Goal: Complete application form: Complete application form

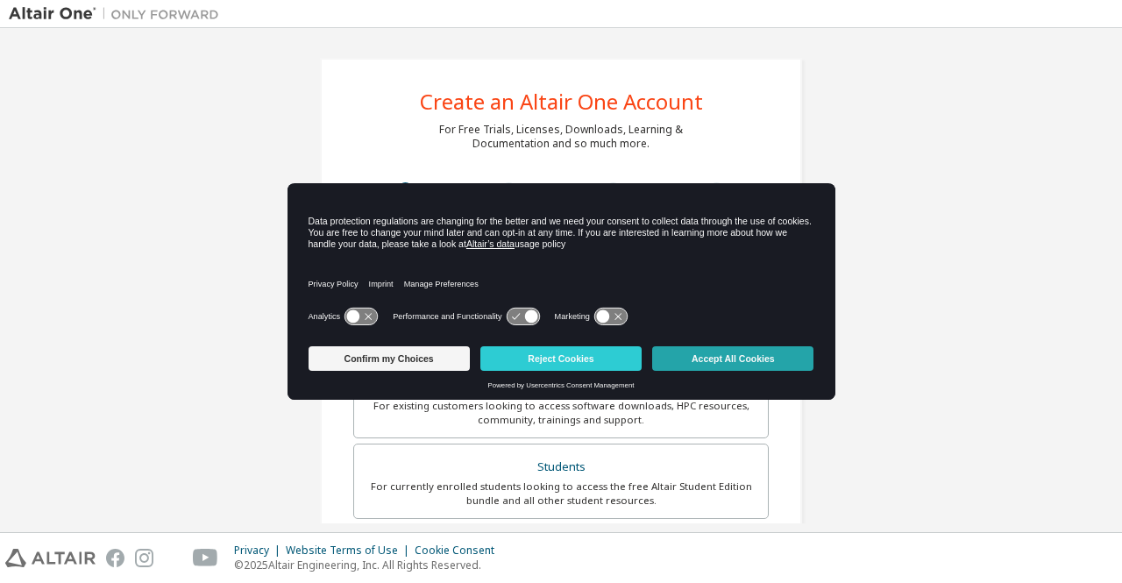
click at [702, 357] on button "Accept All Cookies" at bounding box center [732, 358] width 161 height 25
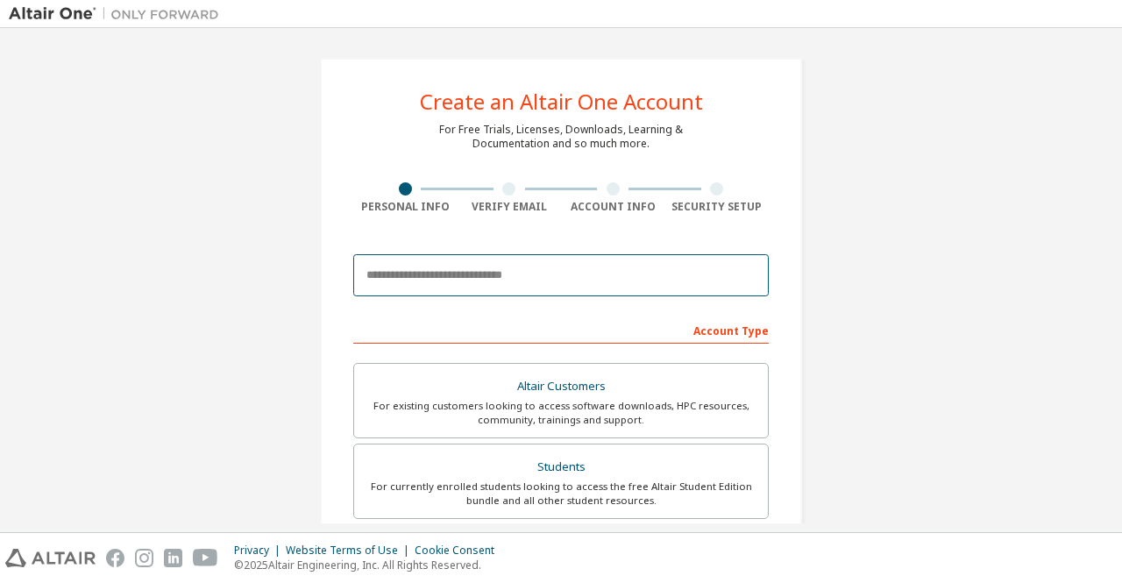
click at [591, 285] on input "email" at bounding box center [561, 275] width 416 height 42
type input "**********"
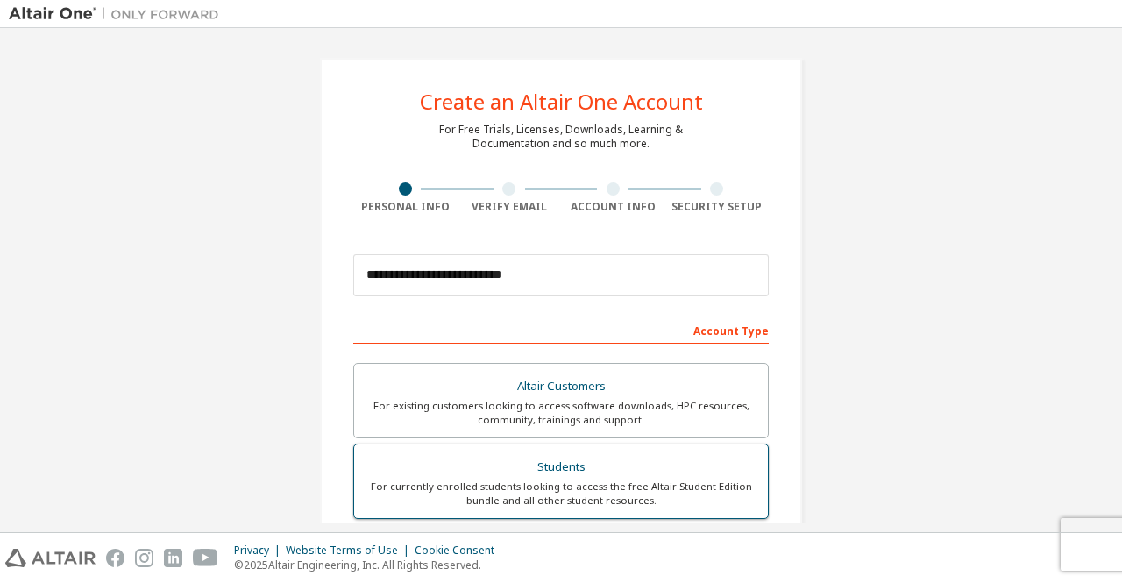
click at [630, 449] on label "Students For currently enrolled students looking to access the free Altair Stud…" at bounding box center [561, 481] width 416 height 75
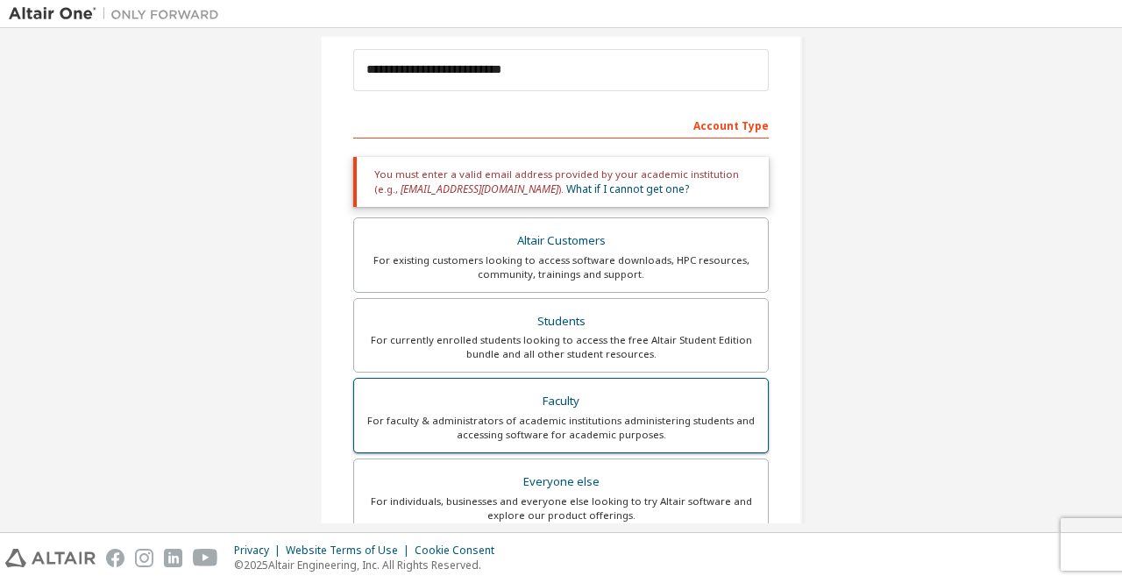
scroll to position [497, 0]
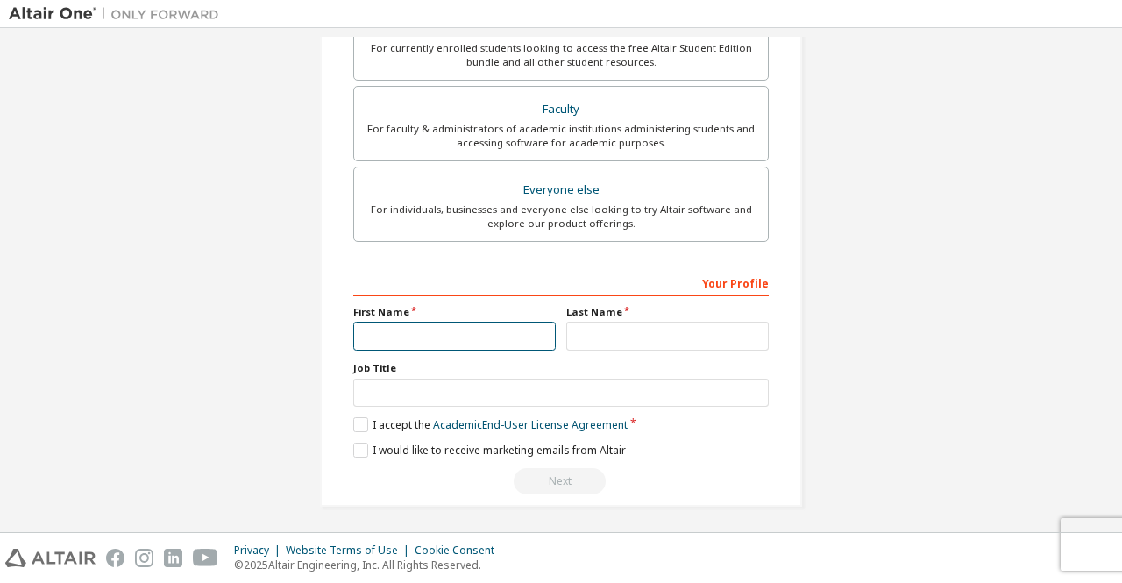
click at [465, 337] on input "text" at bounding box center [454, 336] width 203 height 29
type input "******"
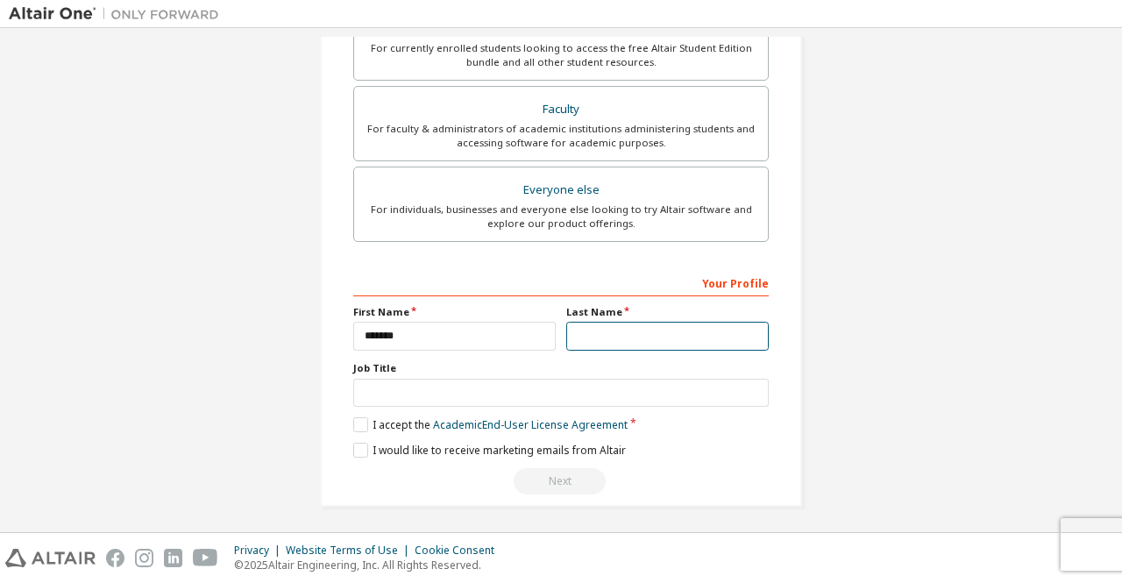
click at [574, 330] on input "text" at bounding box center [667, 336] width 203 height 29
type input "*******"
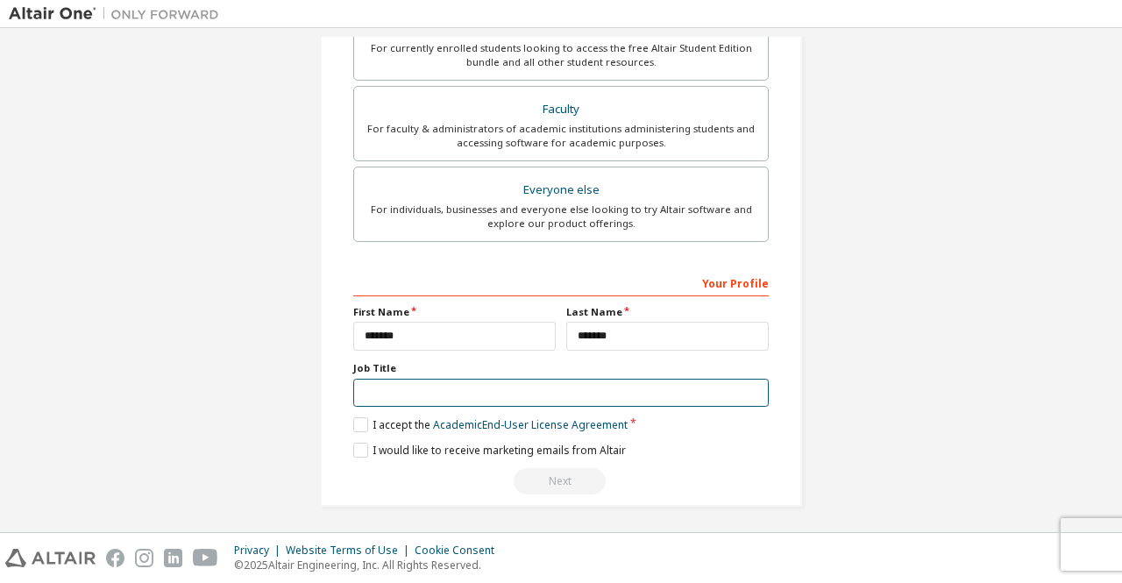
click at [507, 387] on input "text" at bounding box center [561, 393] width 416 height 29
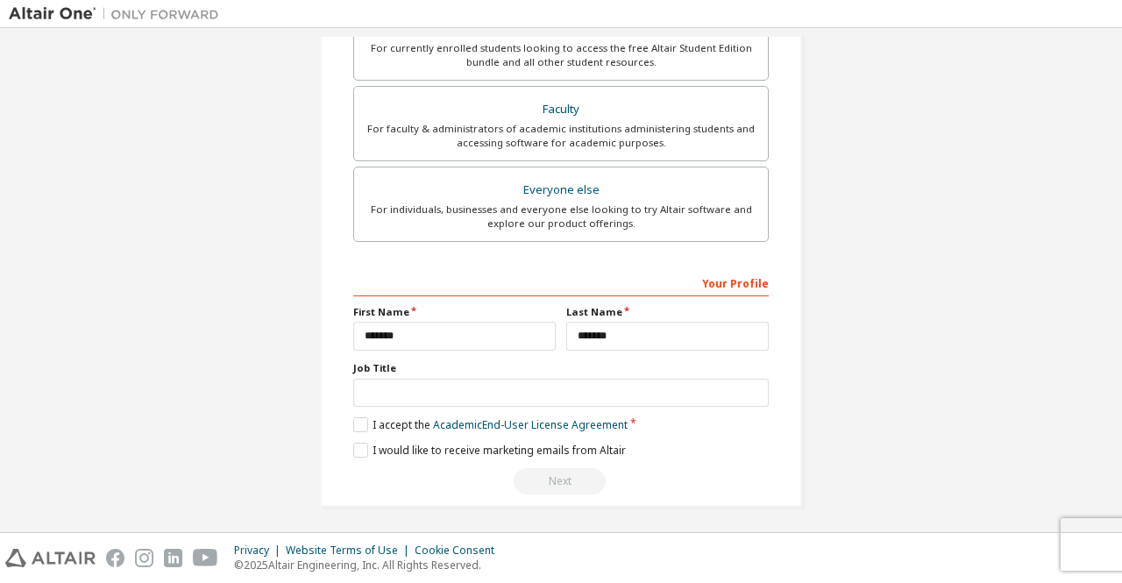
click at [353, 429] on div "Your Profile First Name ****** Last Name ******* Job Title Please provide State…" at bounding box center [561, 381] width 416 height 227
click at [361, 420] on label "I accept the Academic End-User License Agreement" at bounding box center [490, 424] width 274 height 15
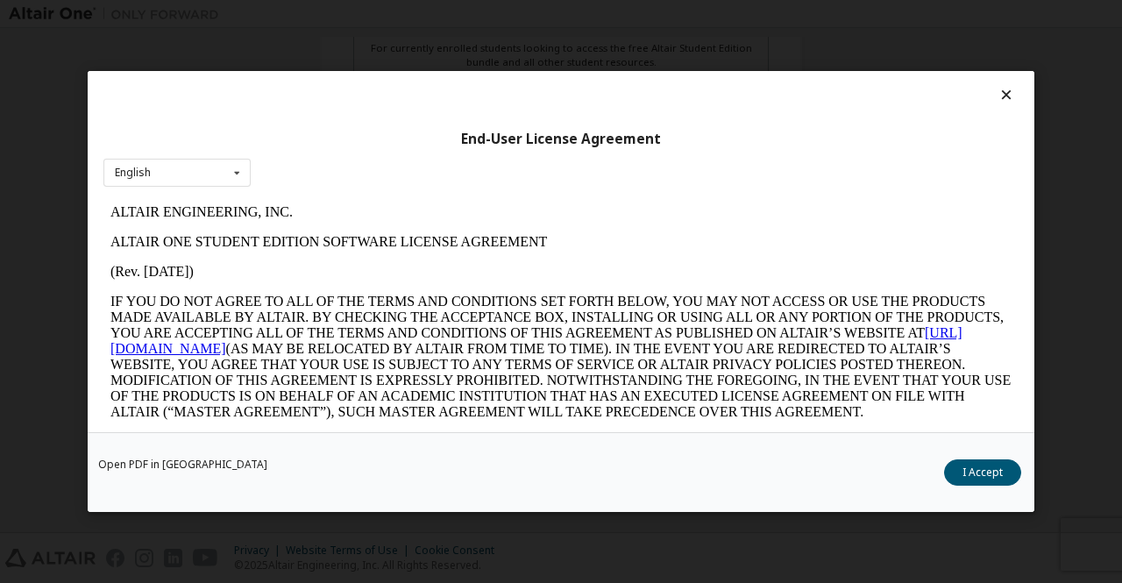
scroll to position [0, 0]
click at [967, 467] on button "I Accept" at bounding box center [982, 473] width 77 height 26
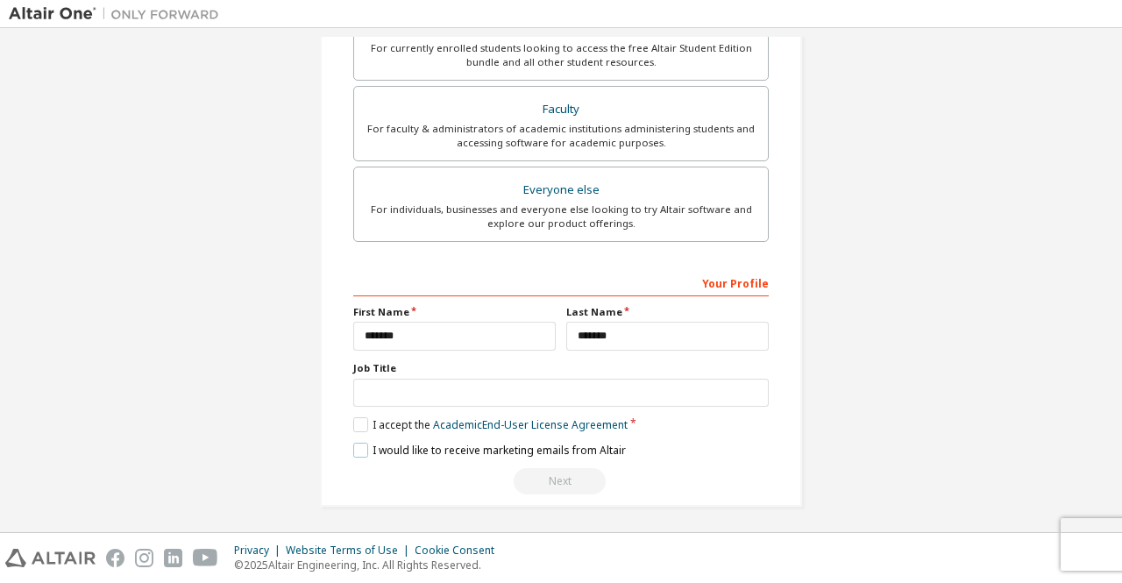
click at [353, 445] on label "I would like to receive marketing emails from Altair" at bounding box center [489, 450] width 273 height 15
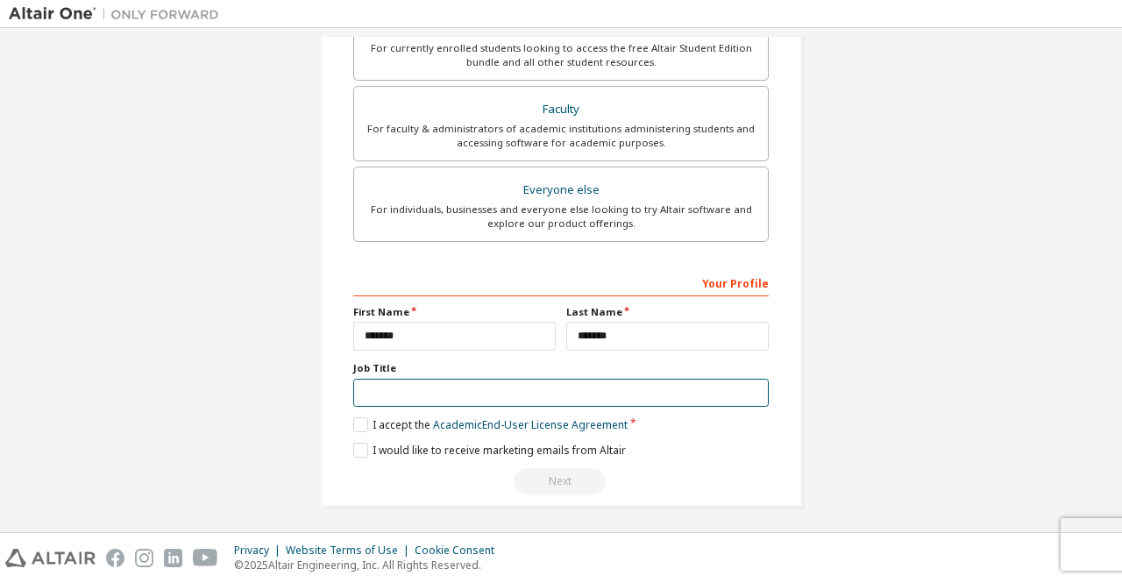
click at [388, 401] on input "text" at bounding box center [561, 393] width 416 height 29
type input "*"
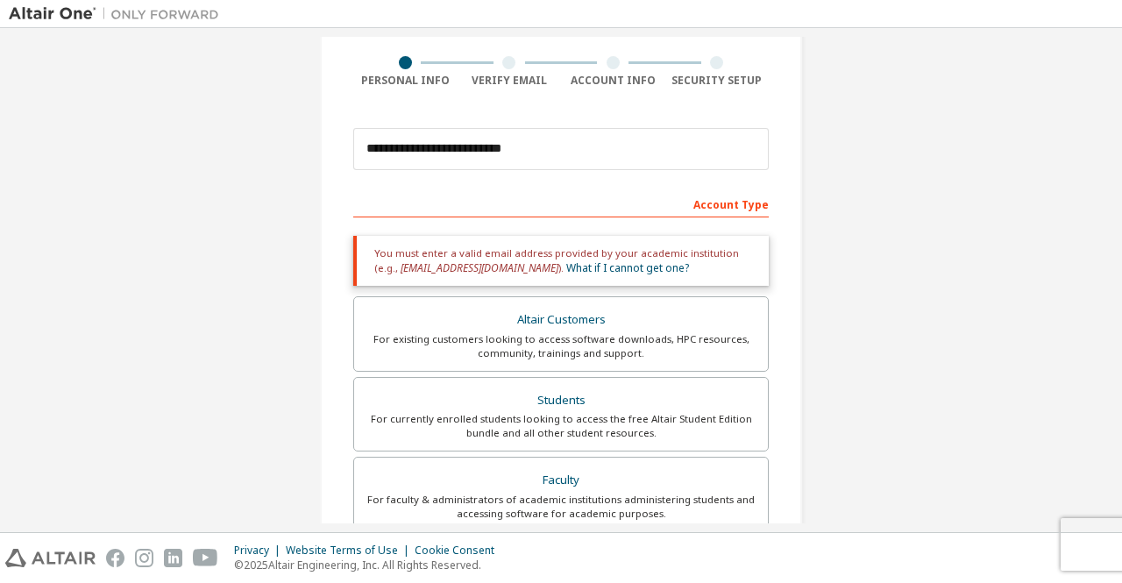
scroll to position [125, 0]
type input "*"
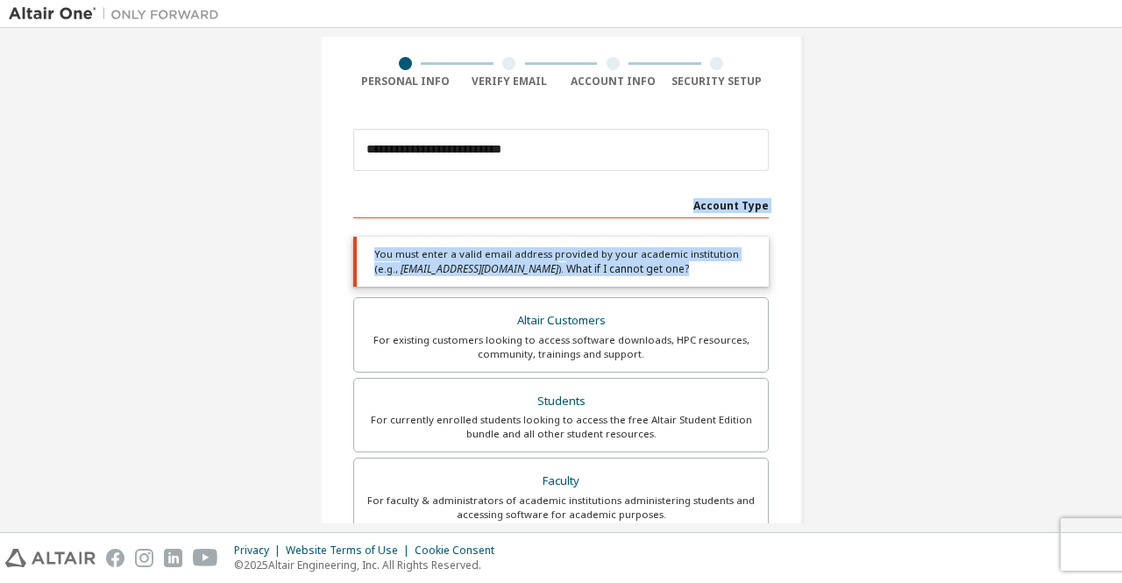
drag, startPoint x: 468, startPoint y: 203, endPoint x: 625, endPoint y: 284, distance: 176.9
click at [625, 284] on div "Account Type Academic emails outside our recognised list will require manual ve…" at bounding box center [561, 528] width 416 height 676
click at [359, 214] on div "Account Type" at bounding box center [561, 204] width 416 height 28
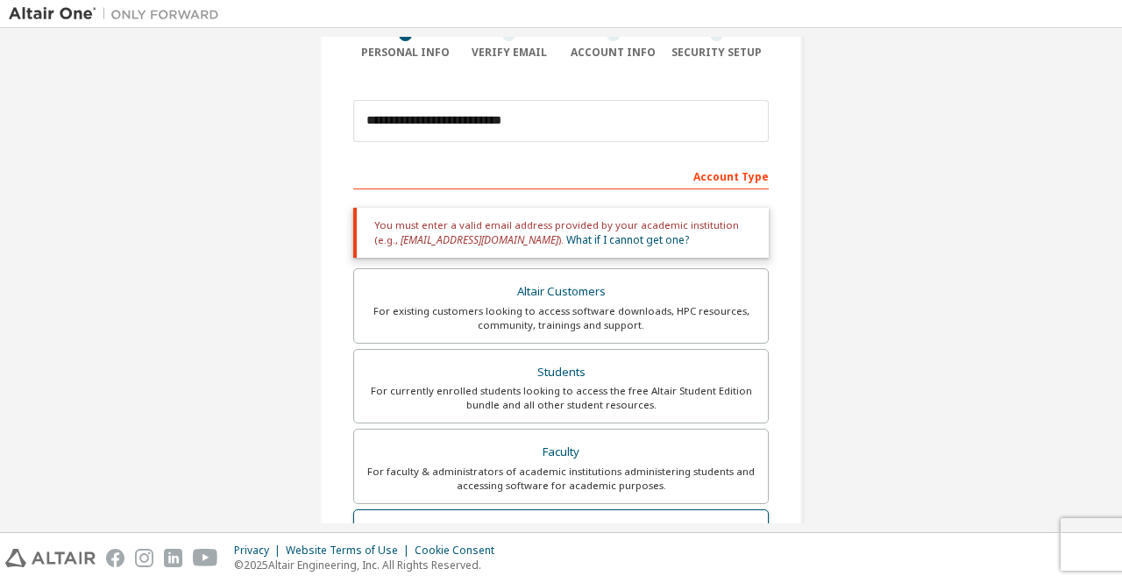
scroll to position [153, 0]
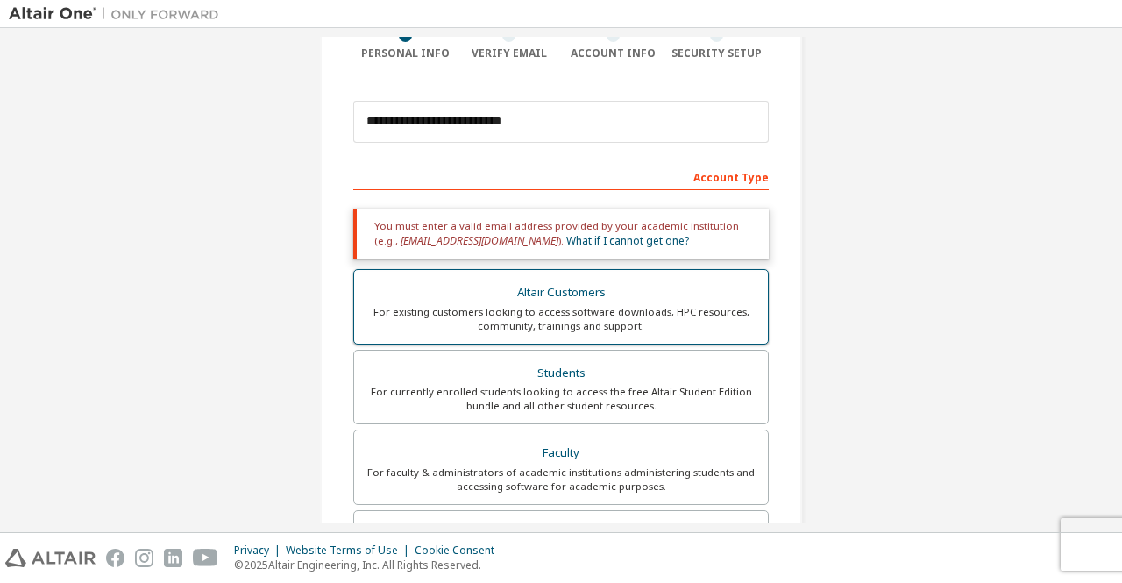
click at [527, 269] on label "Altair Customers For existing customers looking to access software downloads, H…" at bounding box center [561, 306] width 416 height 75
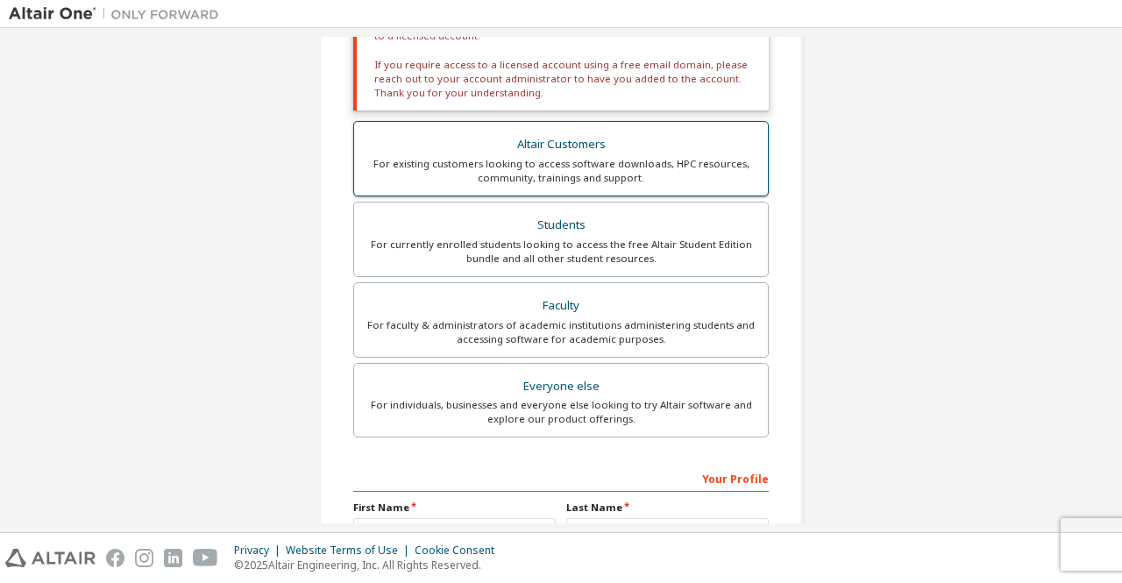
scroll to position [381, 0]
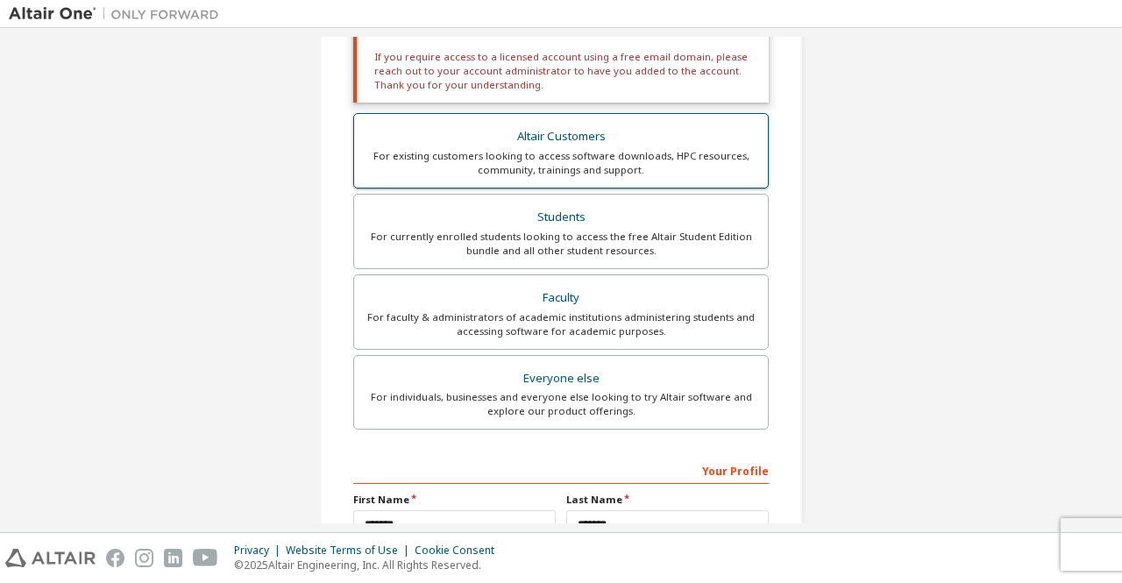
click at [504, 390] on div "For individuals, businesses and everyone else looking to try Altair software an…" at bounding box center [561, 404] width 393 height 28
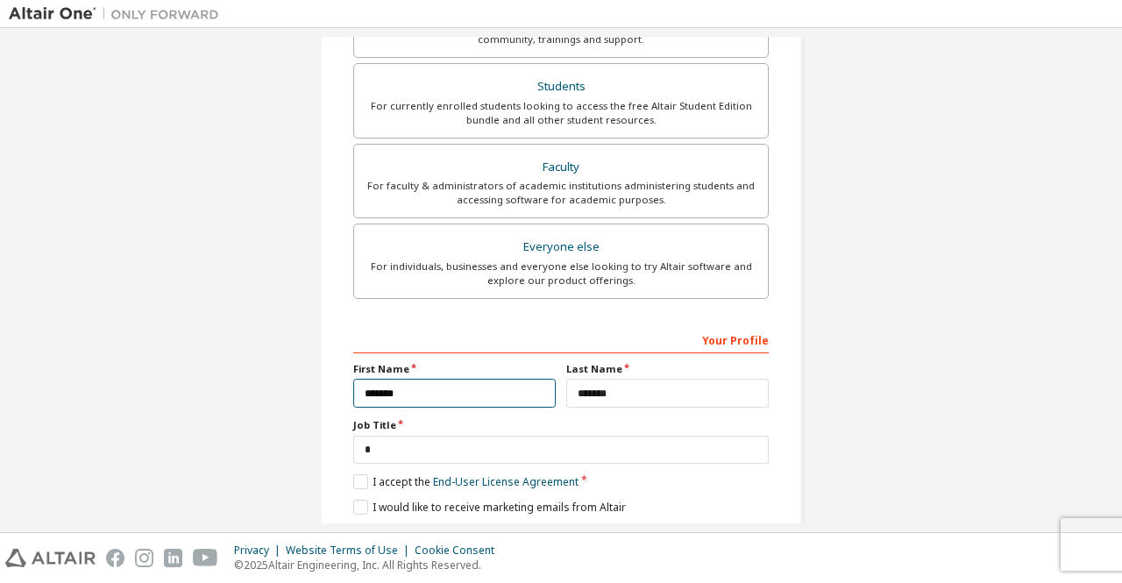
click at [504, 390] on input "******" at bounding box center [454, 393] width 203 height 29
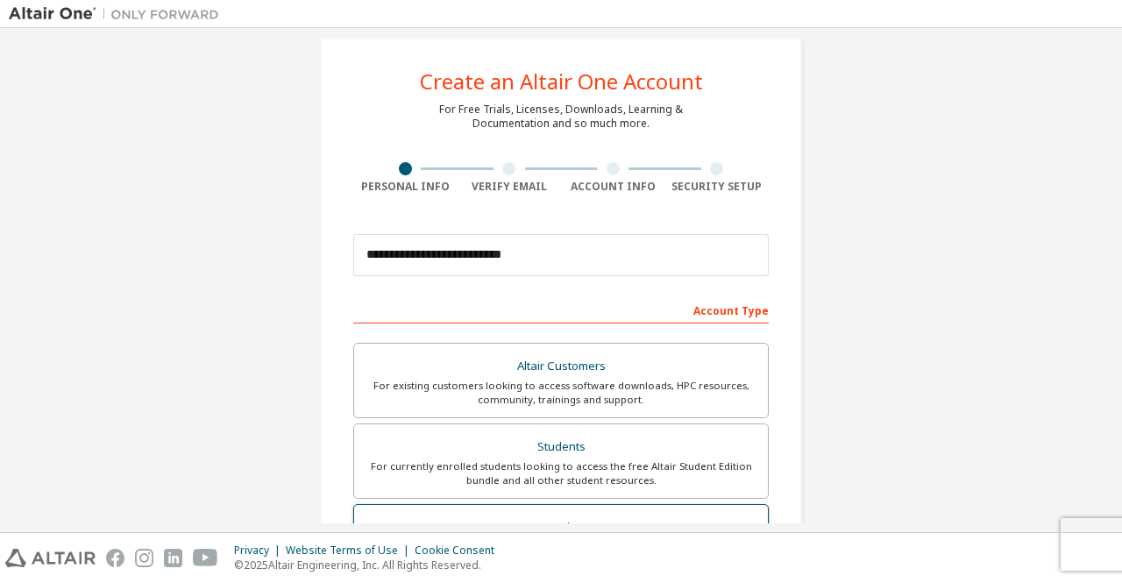
scroll to position [0, 0]
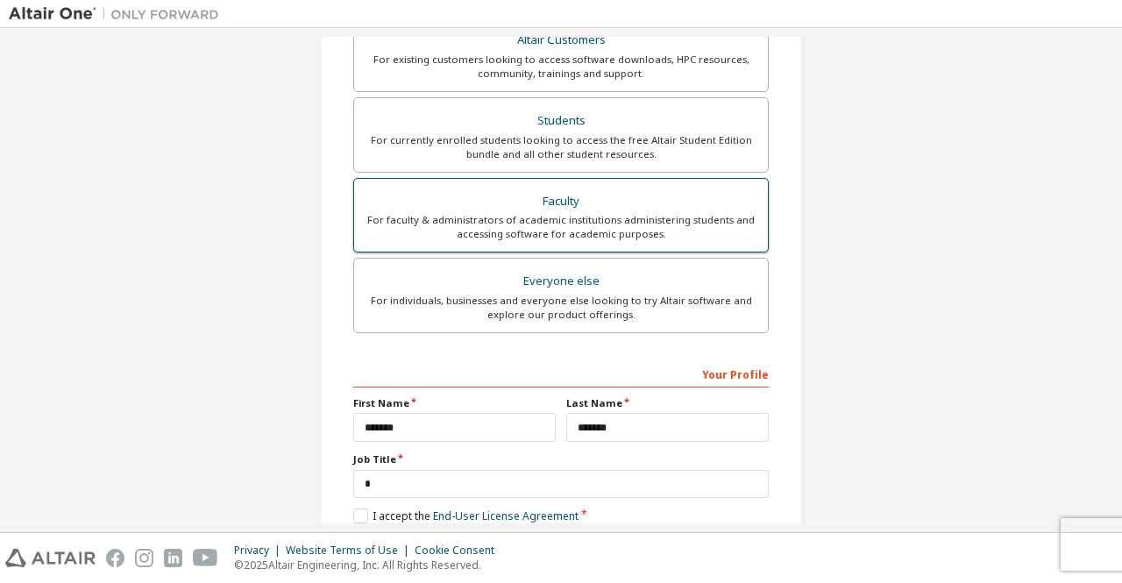
click at [493, 206] on div "Faculty" at bounding box center [561, 201] width 393 height 25
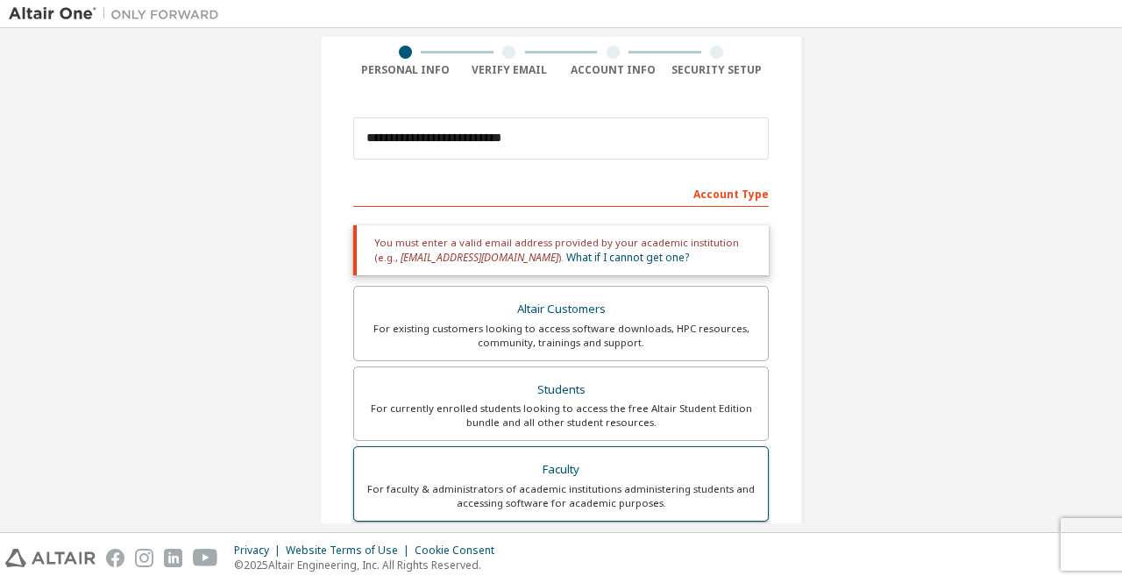
scroll to position [139, 0]
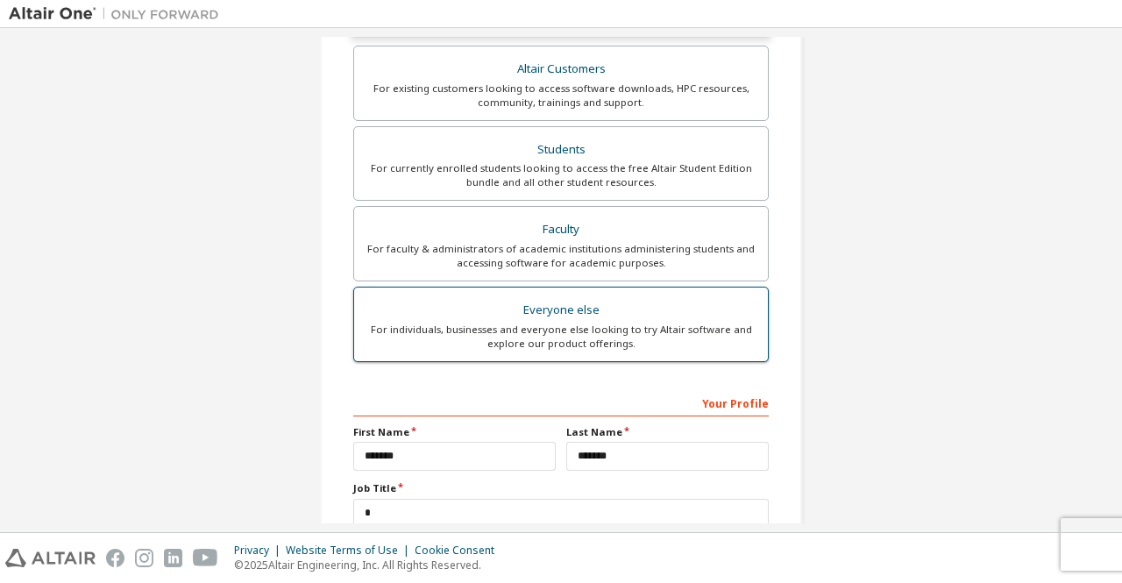
click at [498, 300] on div "Everyone else" at bounding box center [561, 310] width 393 height 25
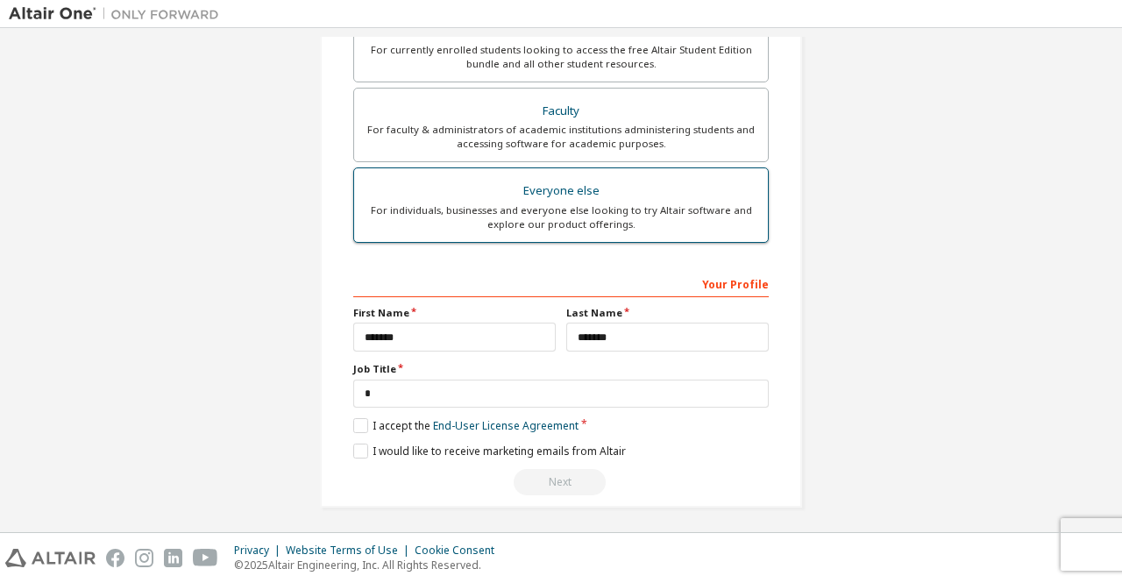
scroll to position [433, 0]
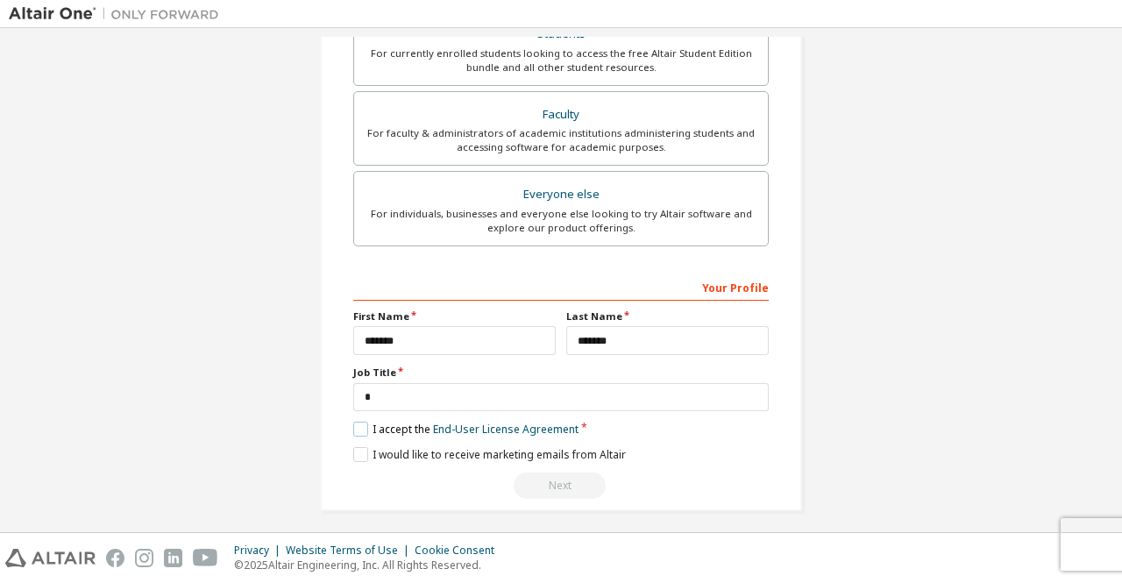
click at [360, 427] on label "I accept the End-User License Agreement" at bounding box center [465, 429] width 225 height 15
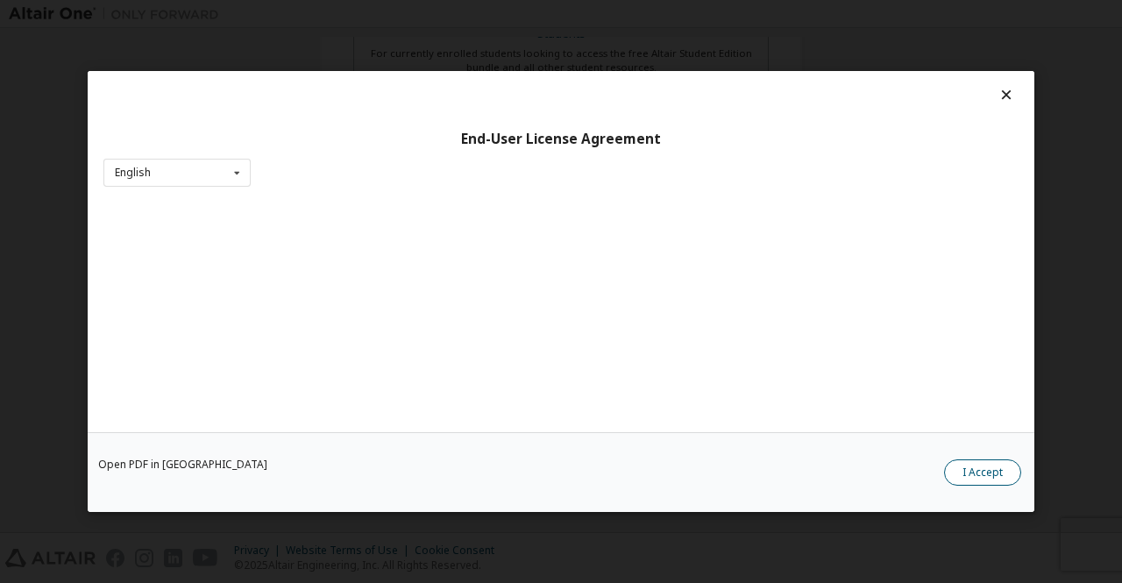
click at [984, 465] on button "I Accept" at bounding box center [982, 473] width 77 height 26
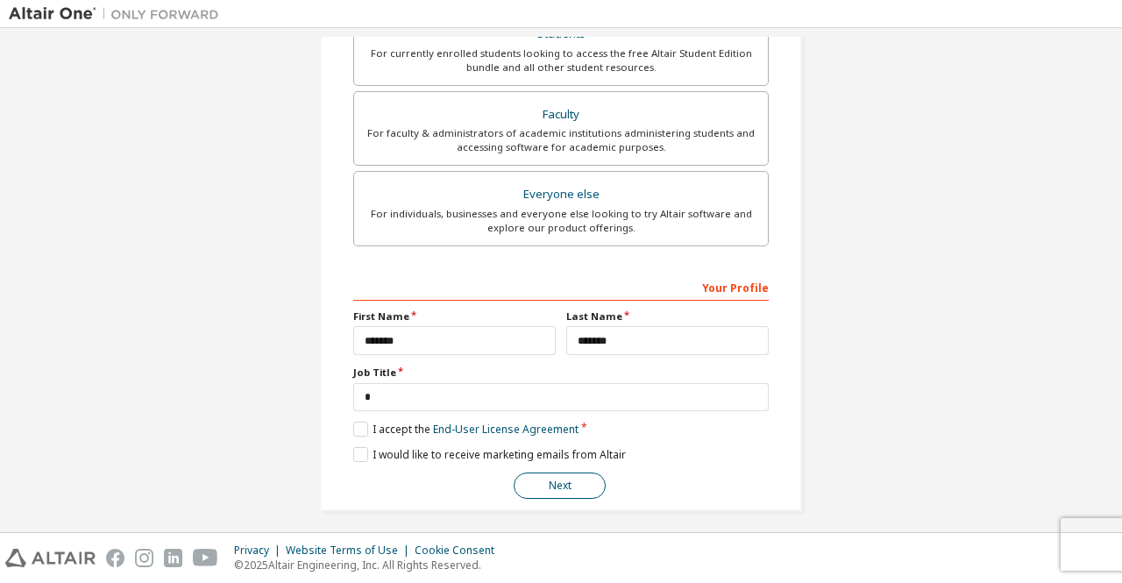
click at [546, 483] on button "Next" at bounding box center [560, 486] width 92 height 26
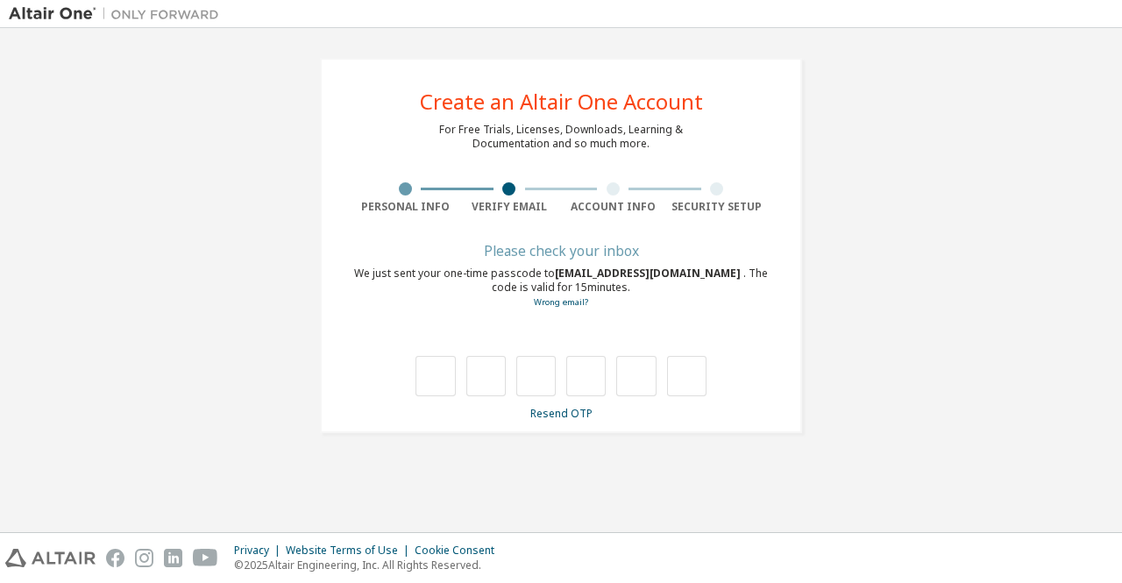
scroll to position [0, 0]
type input "*"
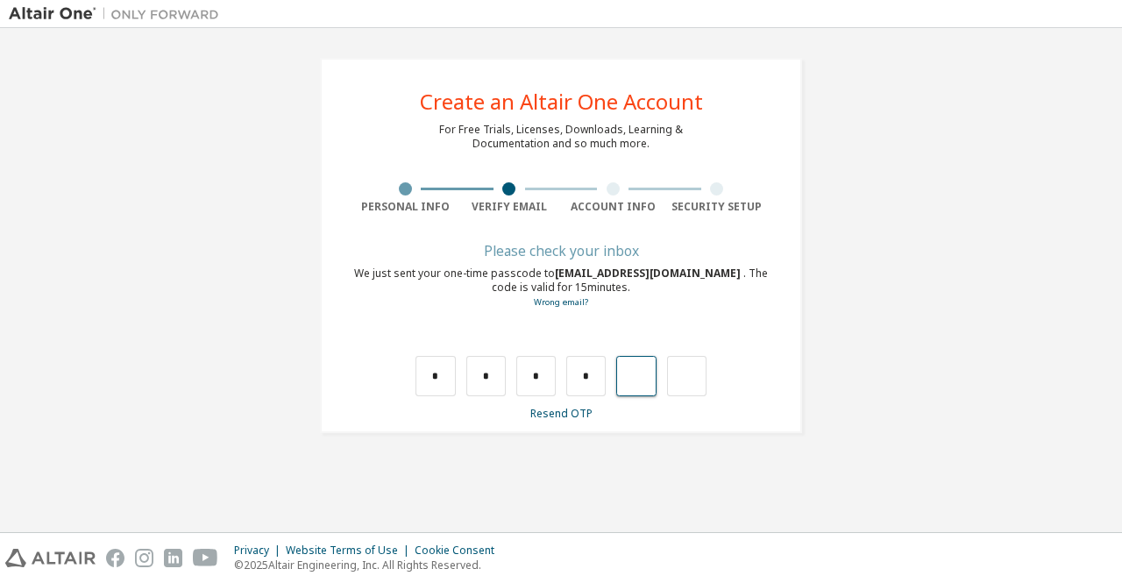
type input "*"
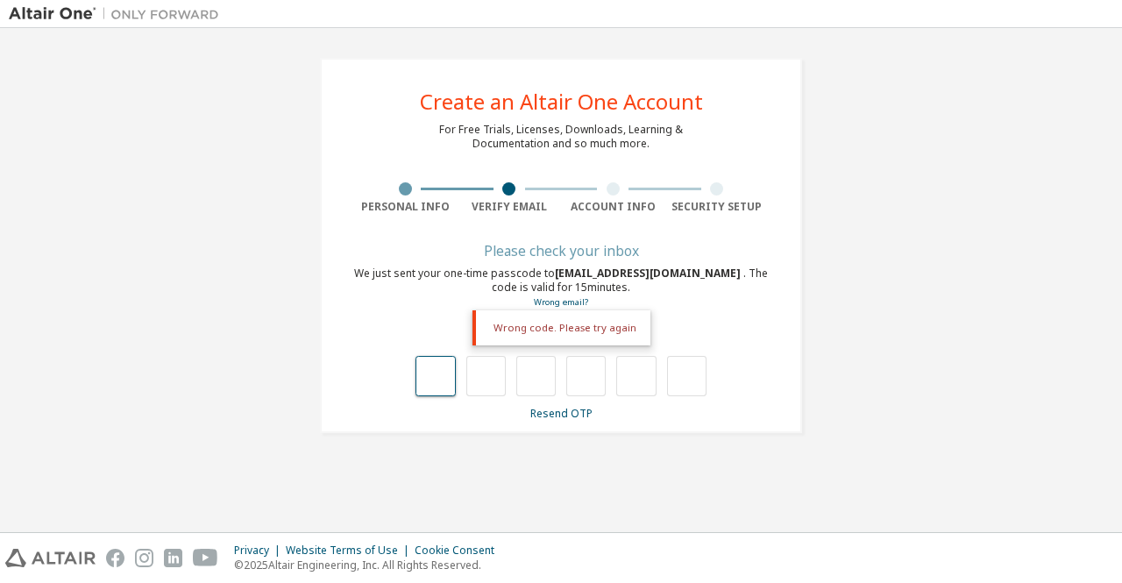
click at [433, 380] on input "text" at bounding box center [435, 376] width 39 height 40
type input "*"
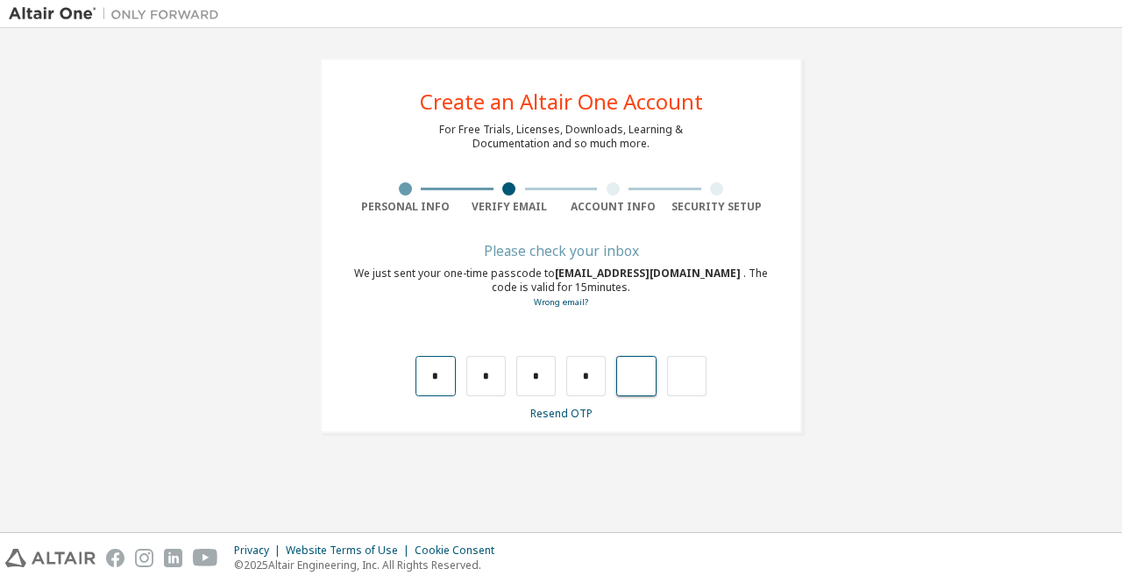
type input "*"
click at [446, 363] on input "text" at bounding box center [435, 376] width 39 height 40
type input "*"
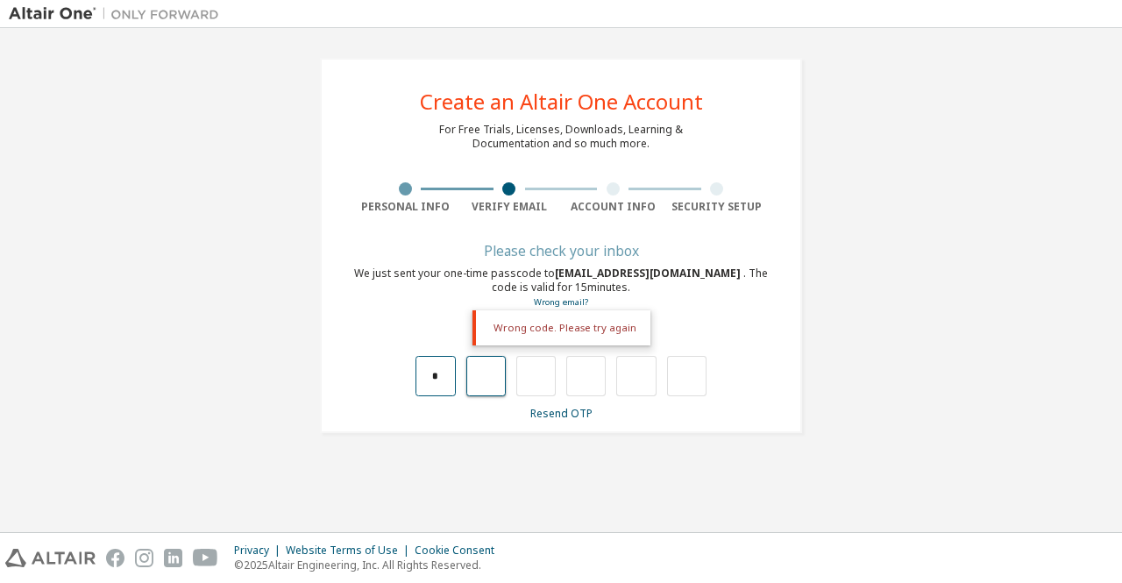
type input "*"
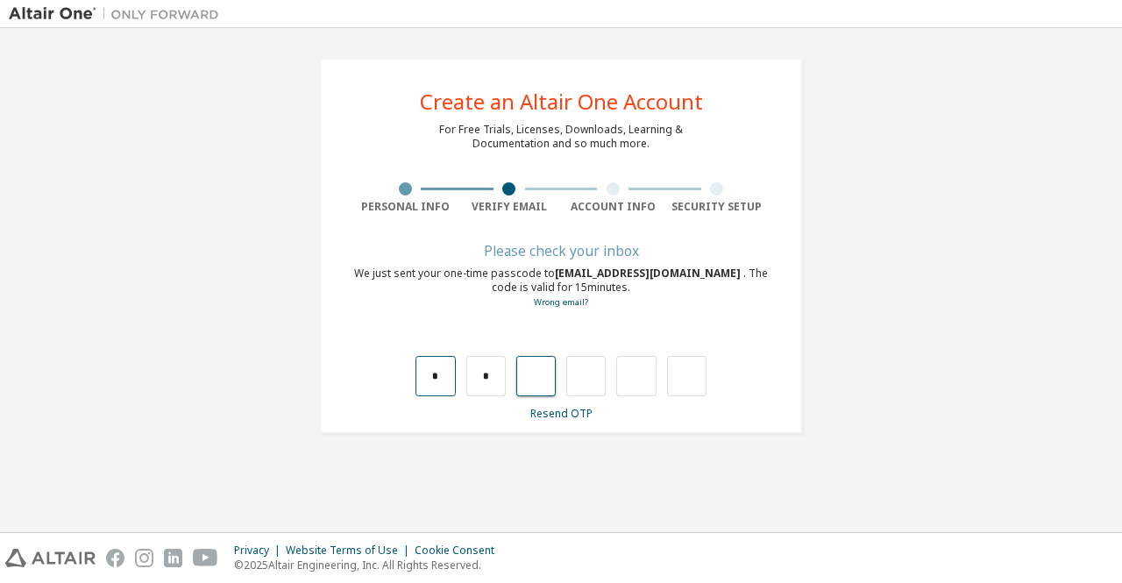
type input "*"
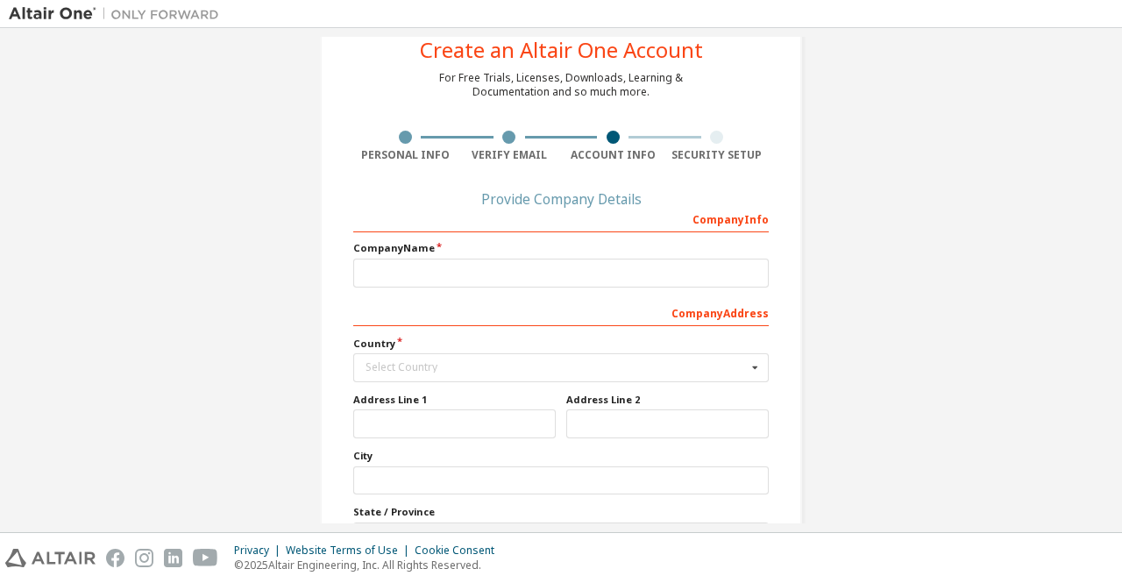
scroll to position [53, 0]
click at [403, 373] on input "text" at bounding box center [562, 366] width 414 height 27
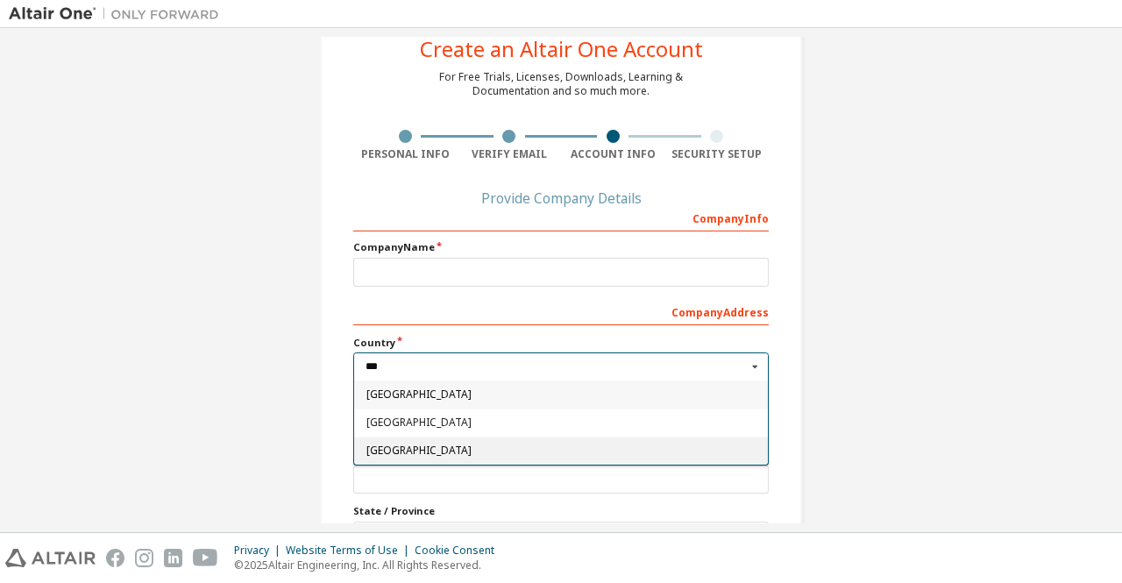
type input "***"
click at [448, 455] on div "[GEOGRAPHIC_DATA]" at bounding box center [561, 451] width 414 height 28
type input "***"
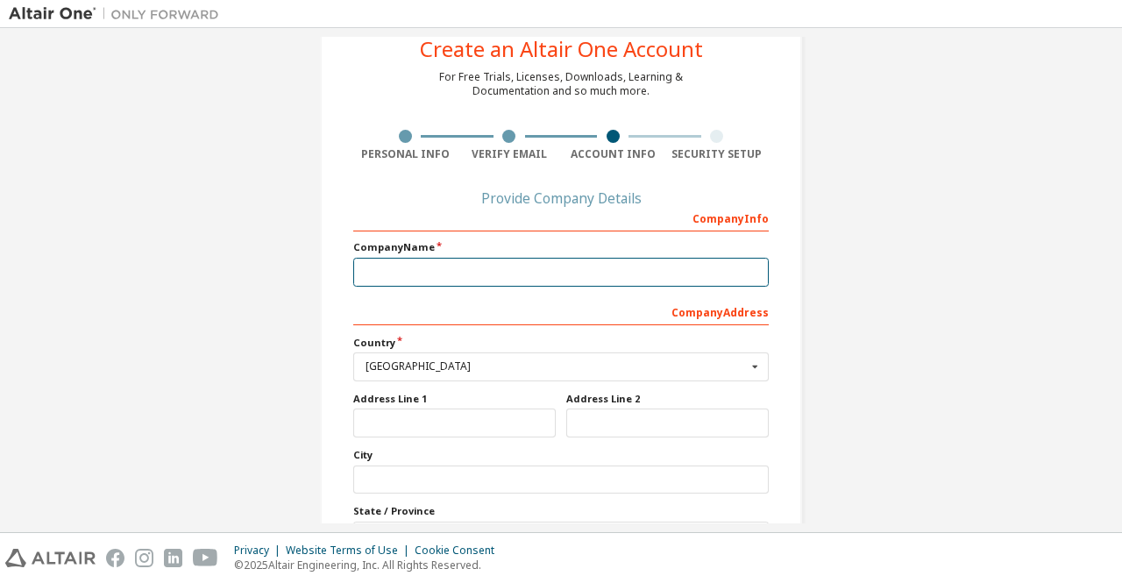
click at [396, 266] on input "text" at bounding box center [561, 272] width 416 height 29
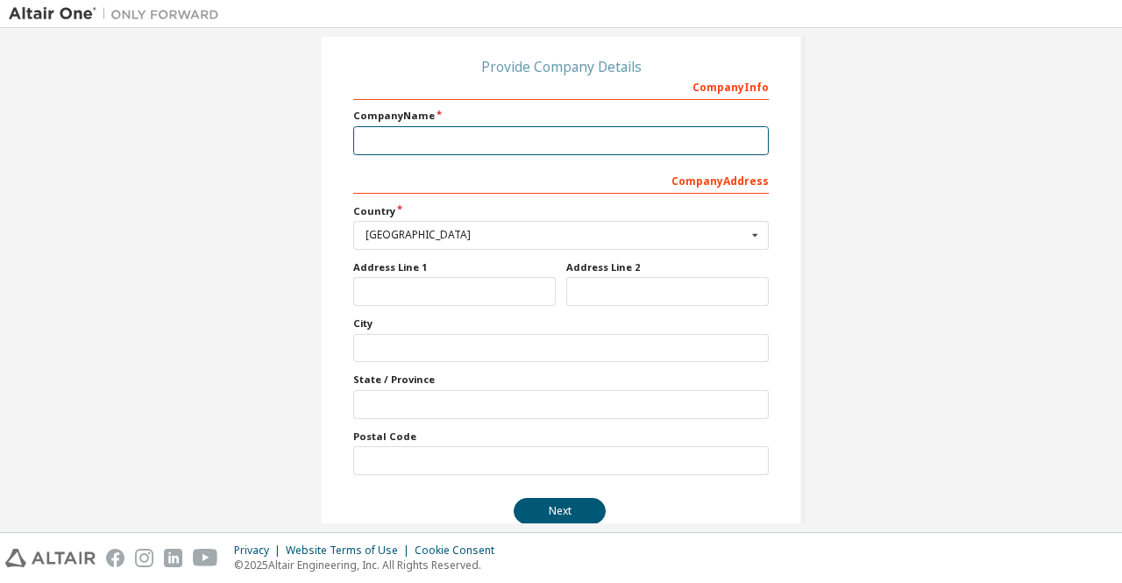
scroll to position [191, 0]
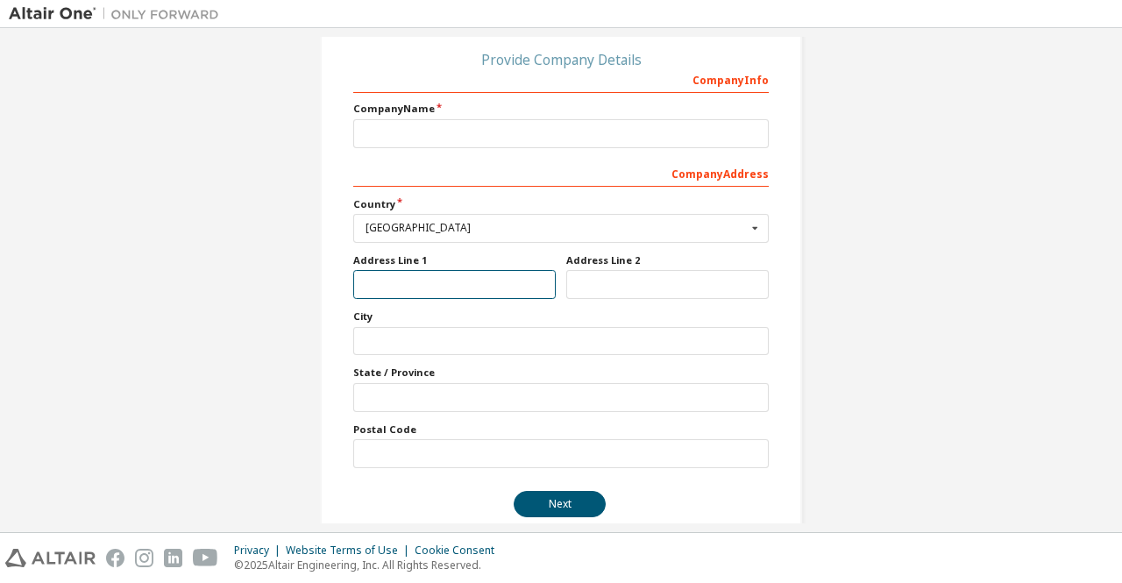
click at [399, 275] on input "text" at bounding box center [454, 284] width 203 height 29
type input "*********"
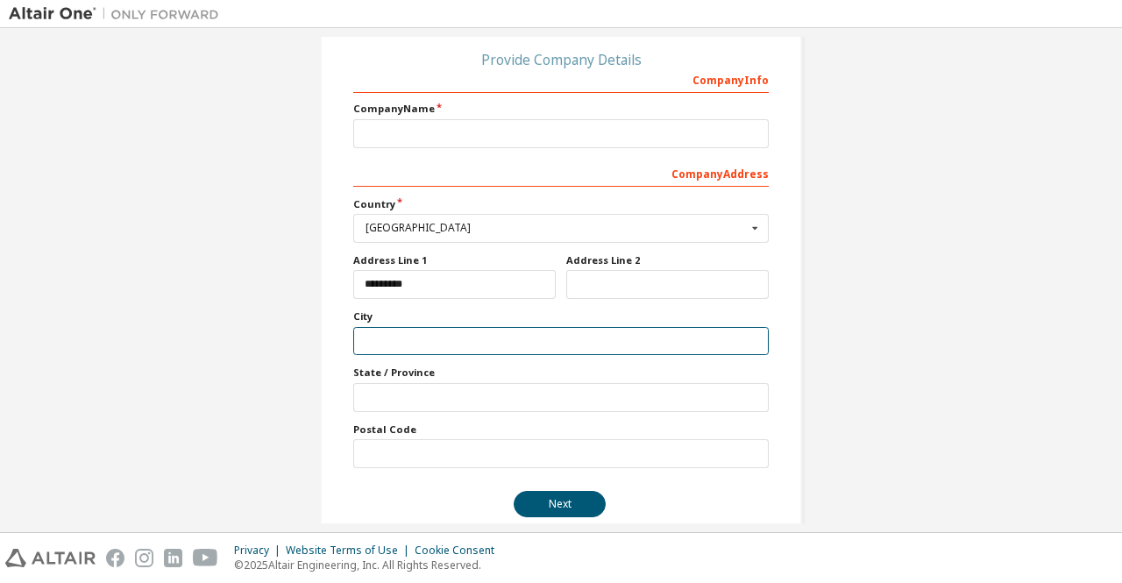
click at [406, 346] on input "text" at bounding box center [561, 341] width 416 height 29
type input "**********"
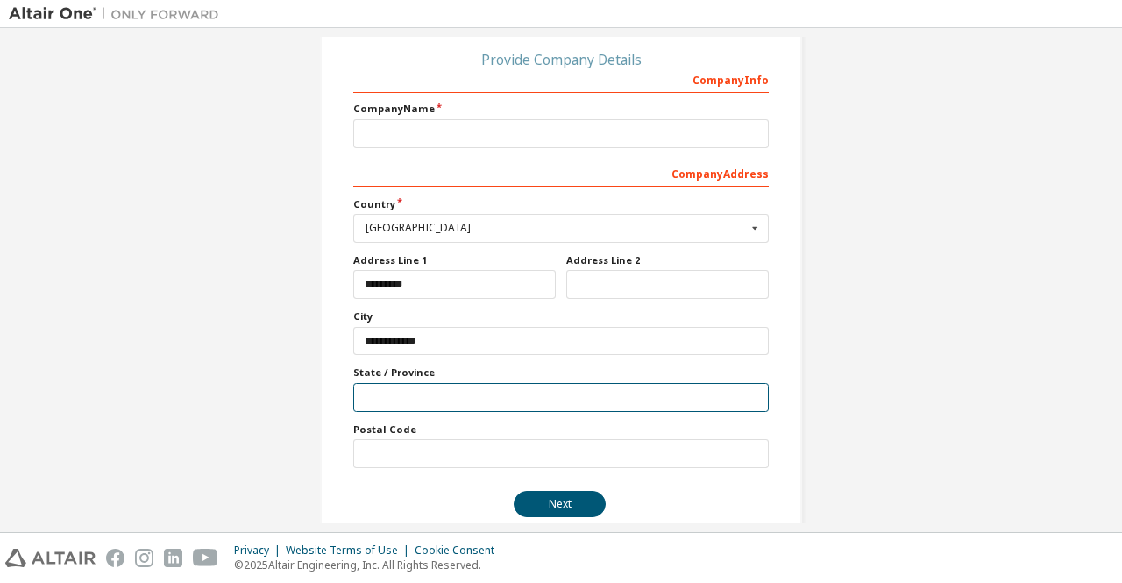
click at [398, 400] on input "text" at bounding box center [561, 397] width 416 height 29
type input "**********"
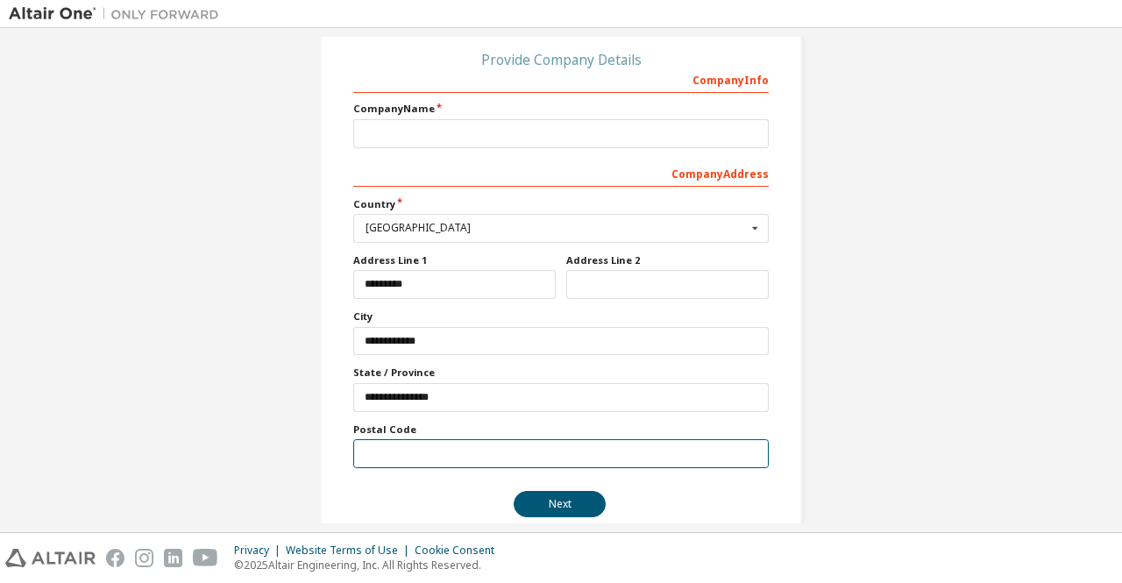
click at [383, 449] on input "text" at bounding box center [561, 453] width 416 height 29
type input "*****"
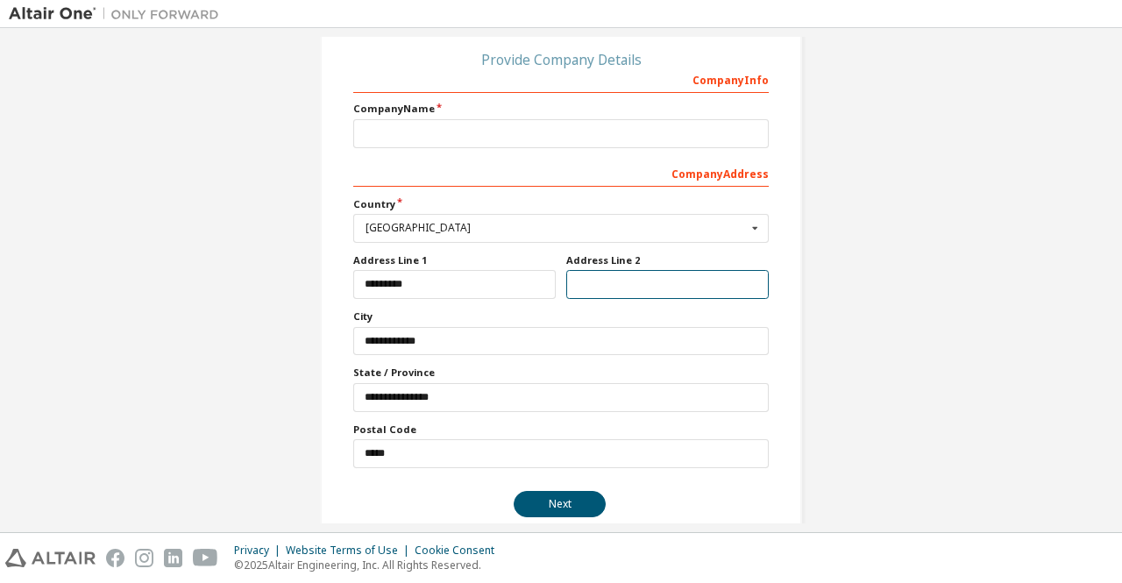
click at [613, 271] on input "text" at bounding box center [667, 284] width 203 height 29
type input "*"
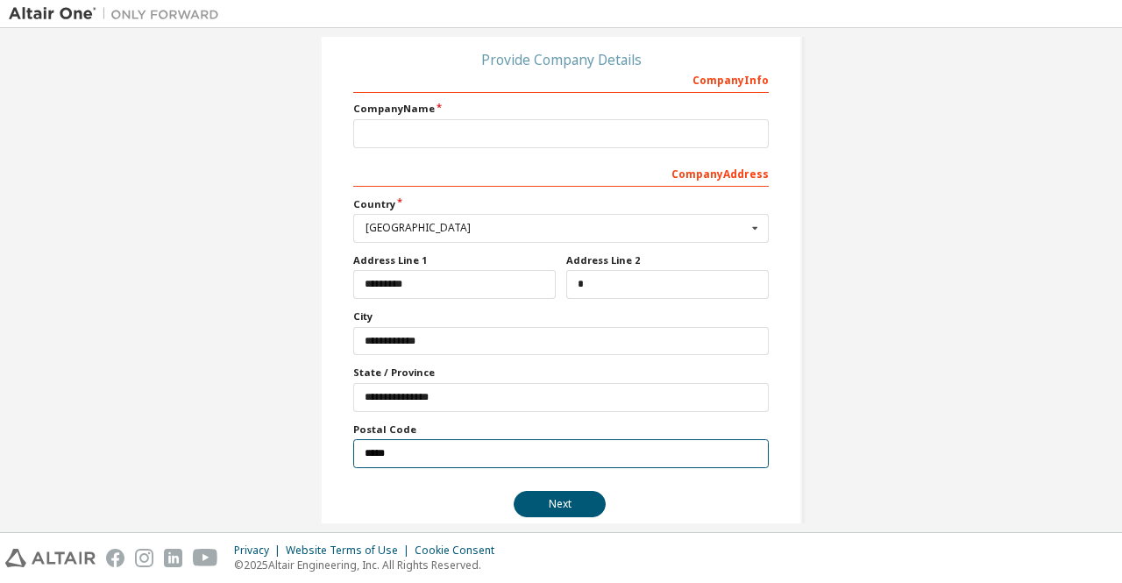
click at [428, 439] on input "*****" at bounding box center [561, 453] width 416 height 29
drag, startPoint x: 428, startPoint y: 439, endPoint x: 205, endPoint y: 450, distance: 223.0
click at [205, 450] on div "Create an Altair One Account For Free Trials, Licenses, Downloads, Learning & D…" at bounding box center [561, 198] width 1105 height 705
paste input "*"
type input "*****"
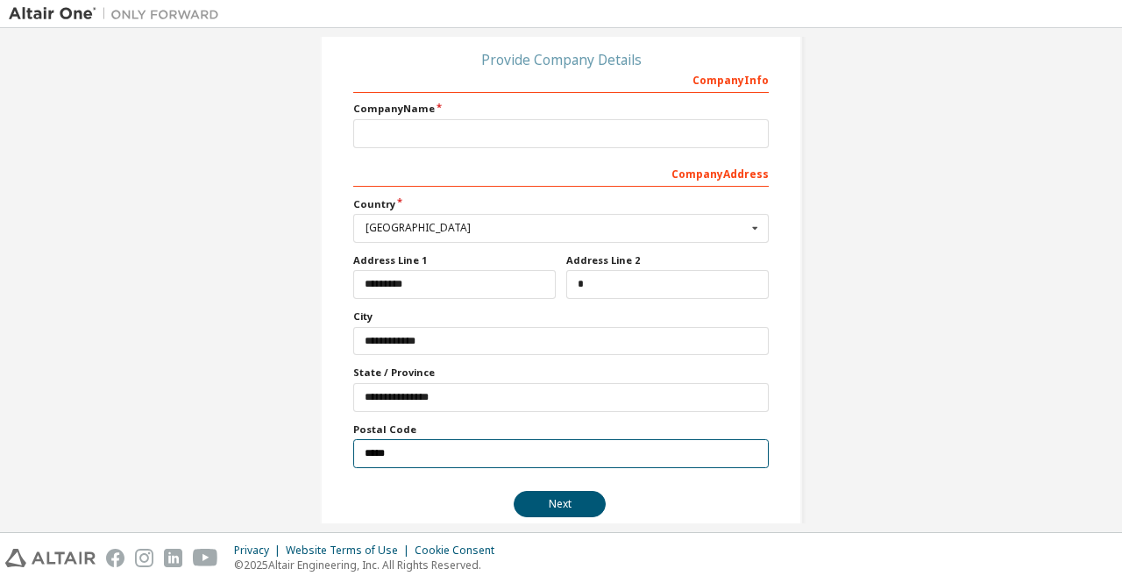
click at [514, 491] on button "Next" at bounding box center [560, 504] width 92 height 26
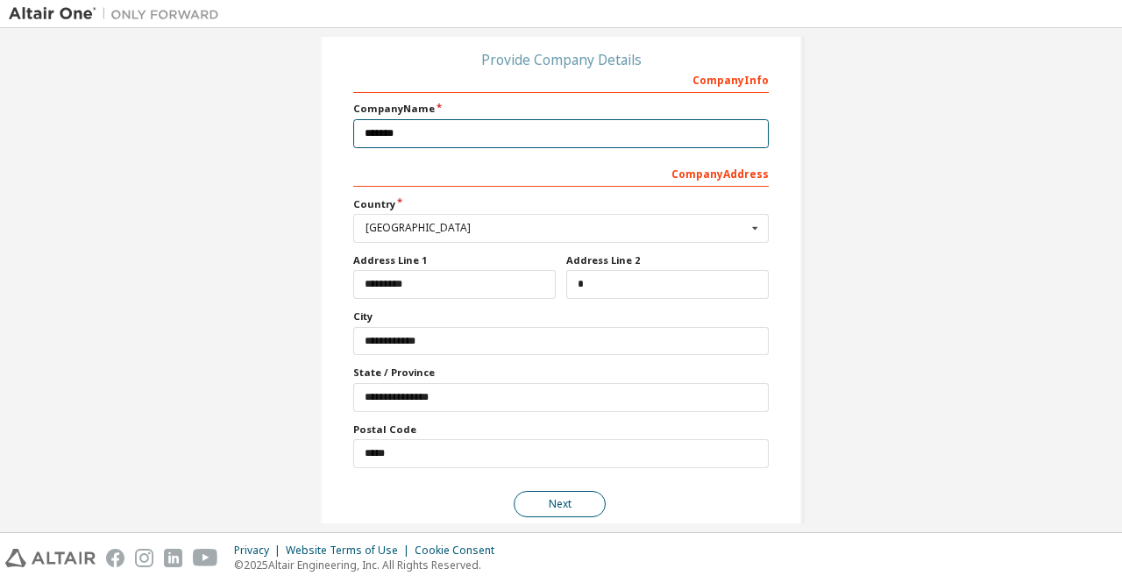
type input "*******"
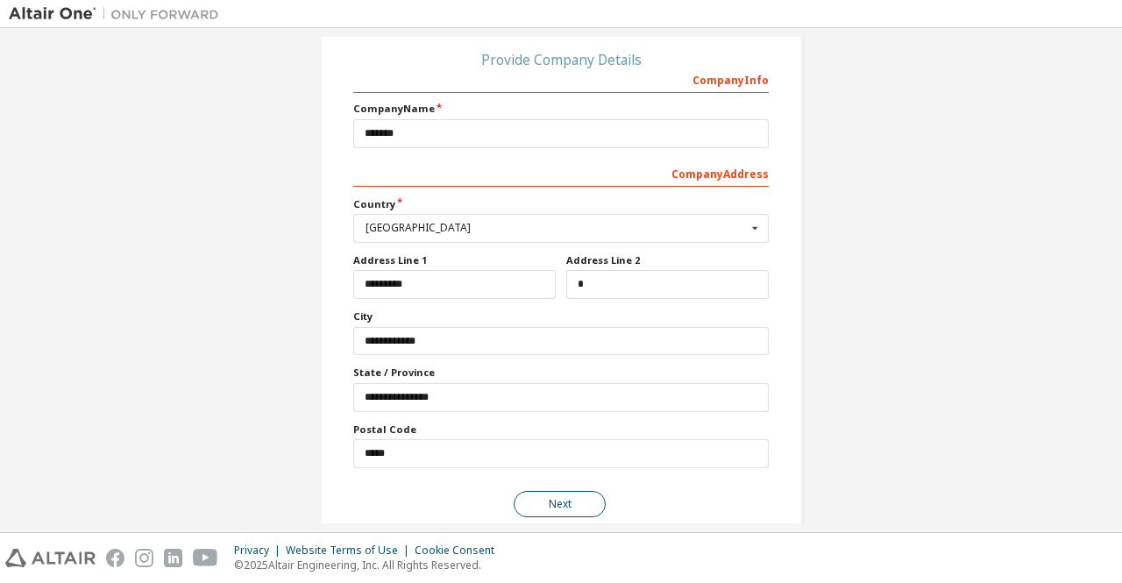
click at [572, 502] on button "Next" at bounding box center [560, 504] width 92 height 26
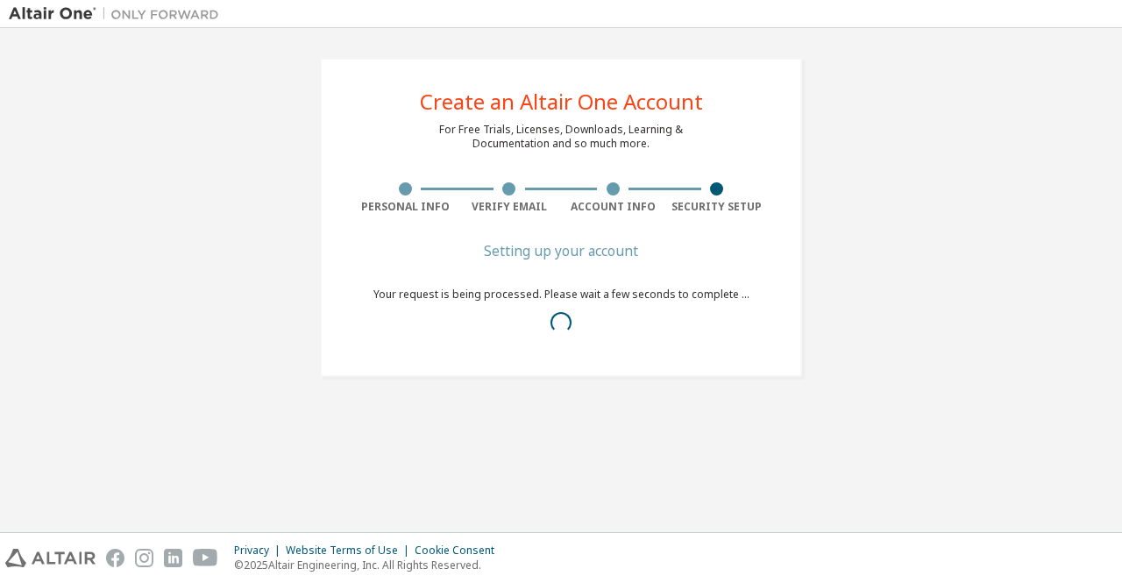
scroll to position [0, 0]
